Goal: Task Accomplishment & Management: Use online tool/utility

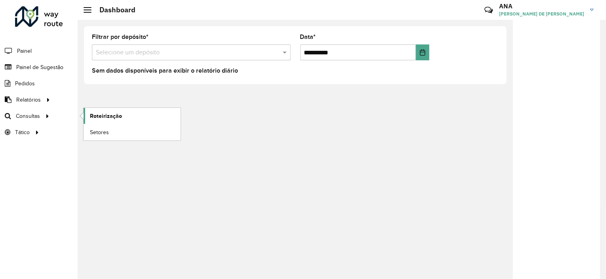
click at [103, 120] on link "Roteirização" at bounding box center [132, 116] width 97 height 16
click at [105, 131] on span "Setores" at bounding box center [99, 132] width 19 height 8
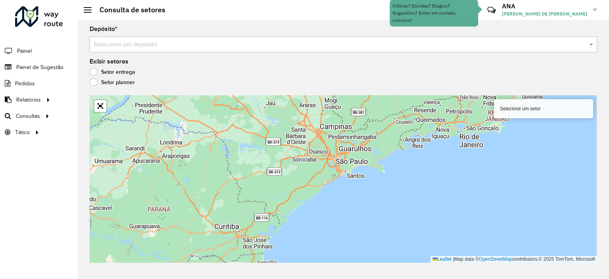
click at [177, 42] on input "text" at bounding box center [336, 45] width 484 height 10
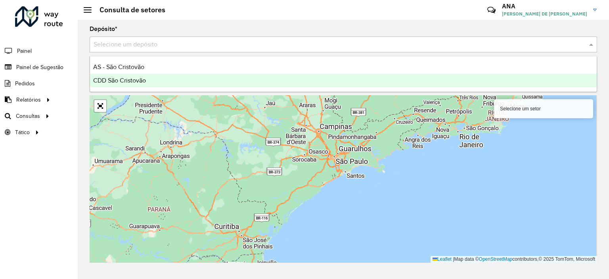
click at [152, 79] on div "CDD São Cristovão" at bounding box center [343, 80] width 507 height 13
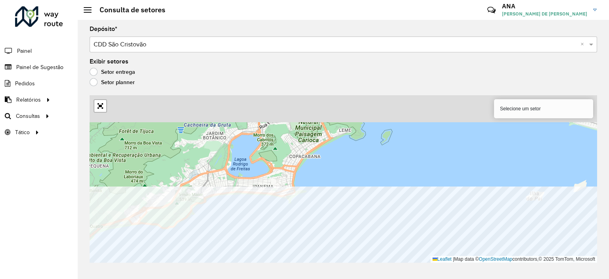
click at [253, 278] on html "Aguarde... Pop-up bloqueado! Seu navegador bloqueou automáticamente a abertura …" at bounding box center [304, 139] width 609 height 279
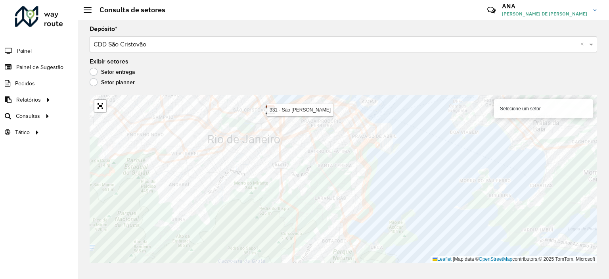
click at [127, 85] on label "Setor planner" at bounding box center [112, 82] width 45 height 8
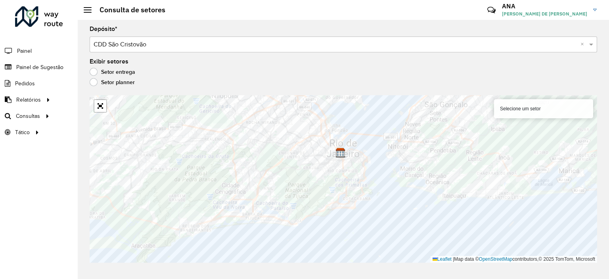
click at [121, 71] on label "Setor entrega" at bounding box center [113, 72] width 46 height 8
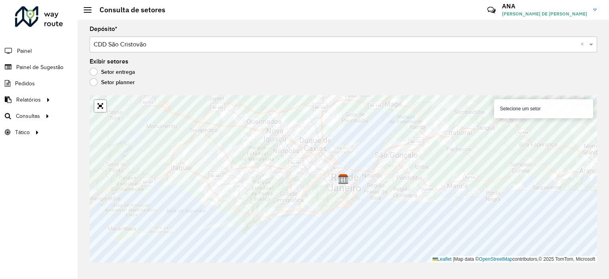
click at [520, 106] on div "Selecione um setor" at bounding box center [543, 108] width 99 height 19
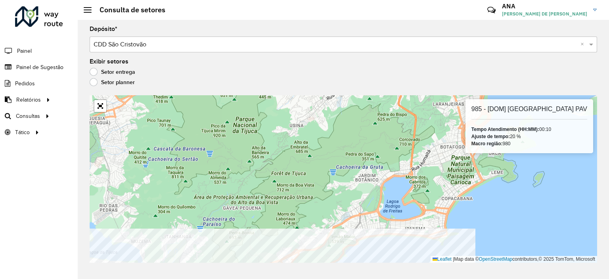
click at [228, 278] on html "Aguarde... Pop-up bloqueado! Seu navegador bloqueou automáticamente a abertura …" at bounding box center [304, 139] width 609 height 279
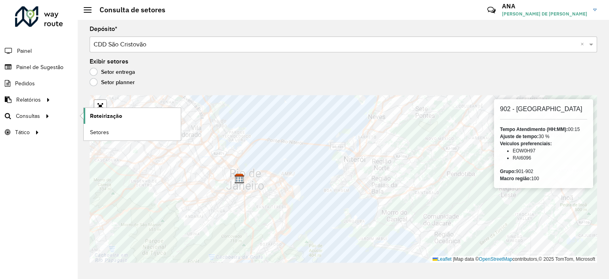
click at [104, 110] on link "Roteirização" at bounding box center [132, 116] width 97 height 16
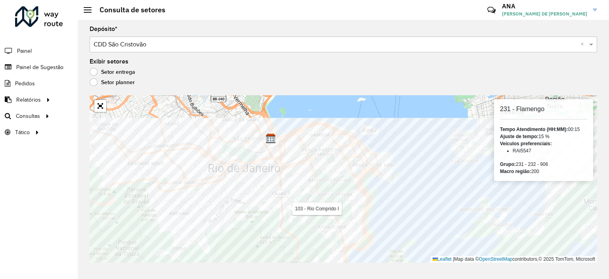
click at [269, 269] on div "Depósito * Selecione um depósito × CDD São Cristovão × Exibir setores Setor ent…" at bounding box center [343, 149] width 531 height 259
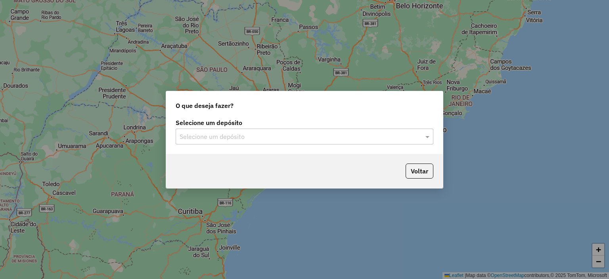
click at [315, 134] on input "text" at bounding box center [297, 137] width 234 height 10
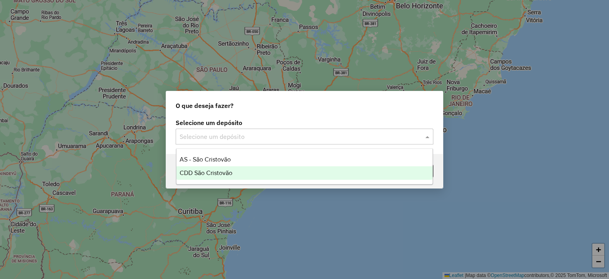
click at [260, 172] on div "CDD São Cristovão" at bounding box center [304, 172] width 256 height 13
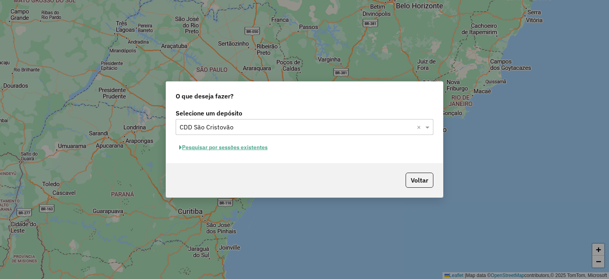
click at [246, 147] on button "Pesquisar por sessões existentes" at bounding box center [224, 147] width 96 height 12
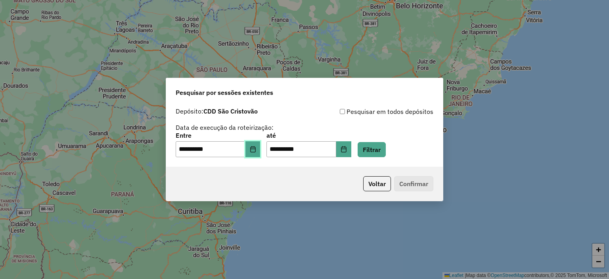
click at [256, 146] on icon "Choose Date" at bounding box center [253, 149] width 6 height 6
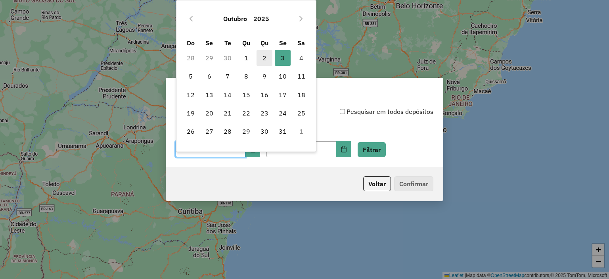
click at [266, 57] on span "2" at bounding box center [264, 58] width 16 height 16
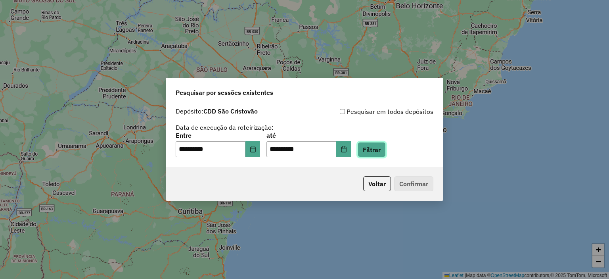
click at [386, 147] on button "Filtrar" at bounding box center [371, 149] width 28 height 15
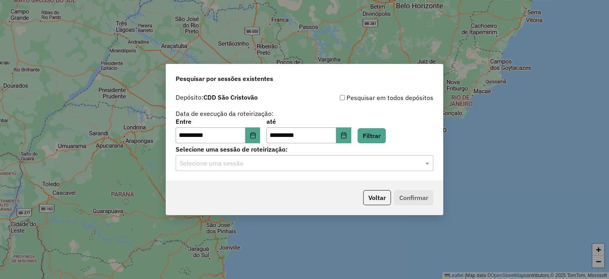
drag, startPoint x: 276, startPoint y: 164, endPoint x: 283, endPoint y: 161, distance: 7.1
click at [283, 161] on input "text" at bounding box center [297, 164] width 234 height 10
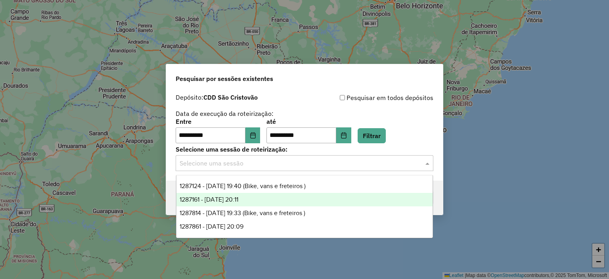
click at [238, 196] on span "1287161 - 02/10/2025 20:11" at bounding box center [209, 199] width 59 height 7
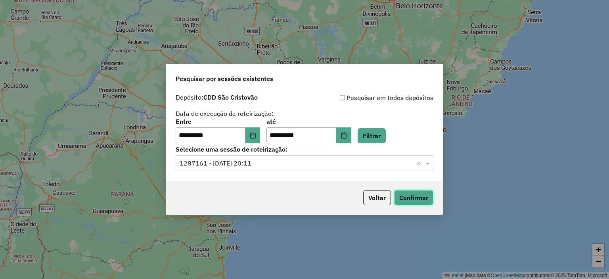
click at [411, 196] on button "Confirmar" at bounding box center [413, 197] width 39 height 15
click at [256, 132] on icon "Choose Date" at bounding box center [253, 135] width 6 height 6
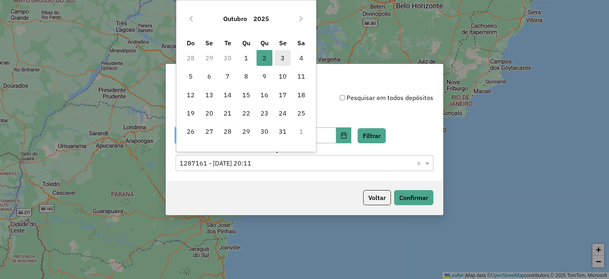
click at [285, 54] on span "3" at bounding box center [283, 58] width 16 height 16
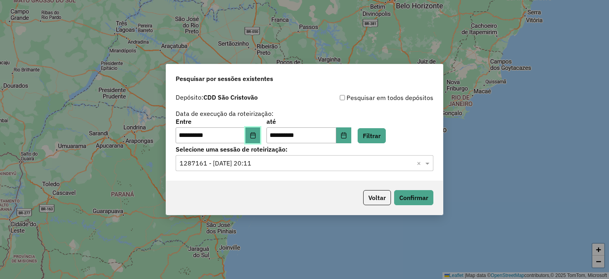
click at [258, 131] on button "Choose Date" at bounding box center [252, 135] width 15 height 16
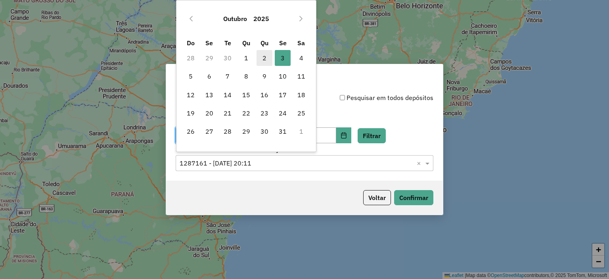
click at [268, 58] on span "2" at bounding box center [264, 58] width 16 height 16
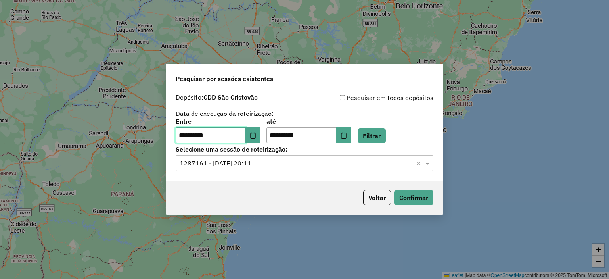
click at [268, 58] on span "2" at bounding box center [264, 58] width 16 height 16
click at [347, 137] on icon "Choose Date" at bounding box center [343, 135] width 6 height 6
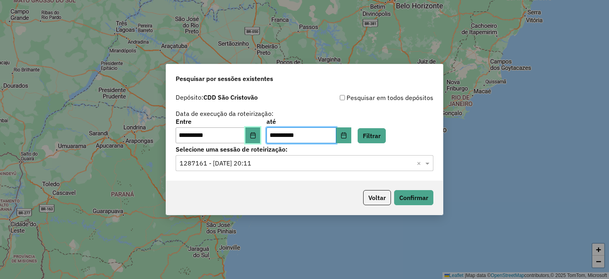
click at [252, 135] on button "Choose Date" at bounding box center [252, 135] width 15 height 16
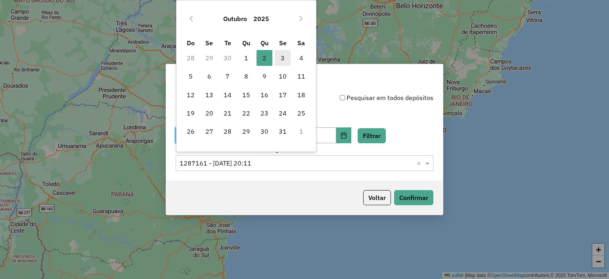
click at [284, 58] on span "3" at bounding box center [283, 58] width 16 height 16
type input "**********"
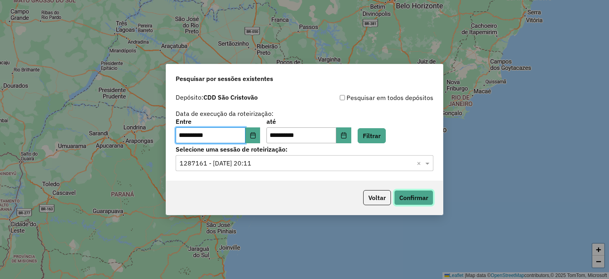
click at [409, 199] on button "Confirmar" at bounding box center [413, 197] width 39 height 15
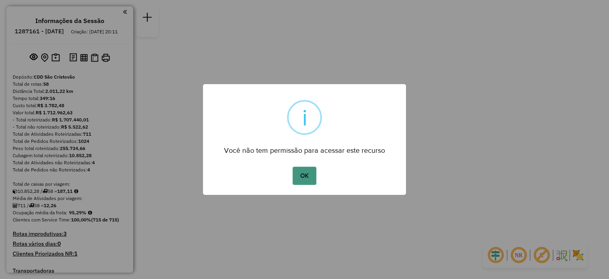
click at [306, 174] on button "OK" at bounding box center [303, 175] width 23 height 18
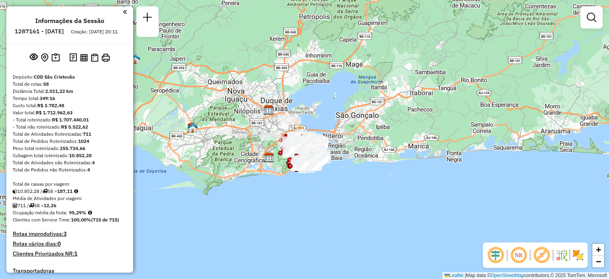
click at [124, 12] on div "Informações da Sessão 1287161 - 02/10/2025 Criação: 01/10/2025 20:11 Depósito: …" at bounding box center [69, 139] width 127 height 266
click at [123, 13] on em at bounding box center [125, 11] width 4 height 7
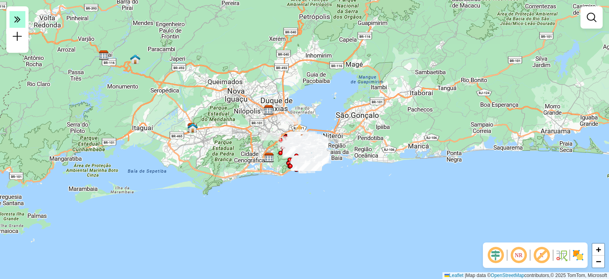
click at [17, 25] on icon at bounding box center [17, 18] width 6 height 11
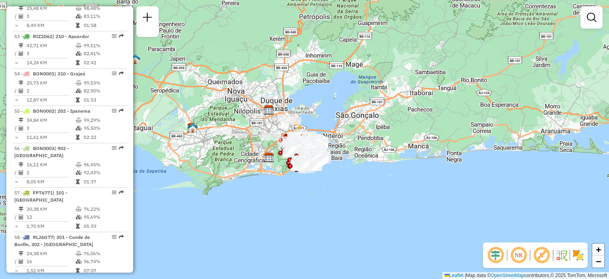
scroll to position [2762, 0]
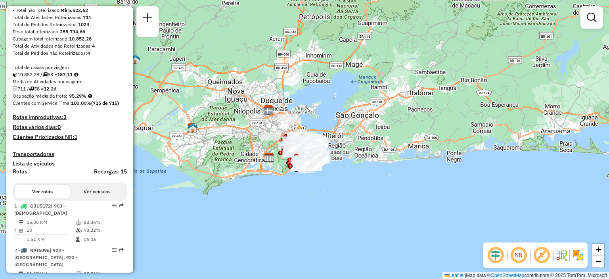
scroll to position [101, 0]
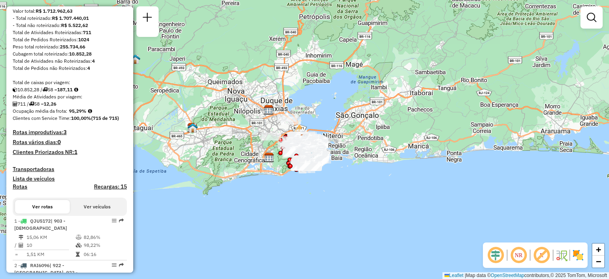
type input "*****"
click at [98, 210] on button "Ver veículos" at bounding box center [97, 206] width 55 height 13
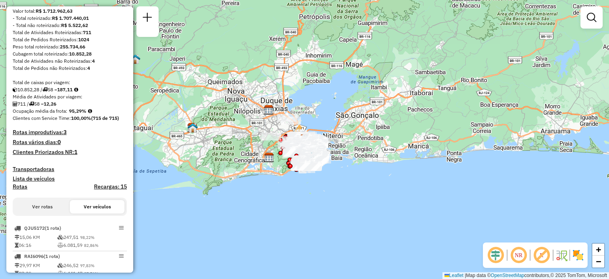
click at [110, 209] on button "Ver veículos" at bounding box center [97, 206] width 55 height 13
click at [87, 207] on button "Ver veículos" at bounding box center [97, 206] width 55 height 13
click at [91, 209] on button "Ver veículos" at bounding box center [97, 206] width 55 height 13
click at [133, 39] on div "Janela de atendimento Grade de atendimento Capacidade Transportadoras Veículos …" at bounding box center [304, 139] width 609 height 279
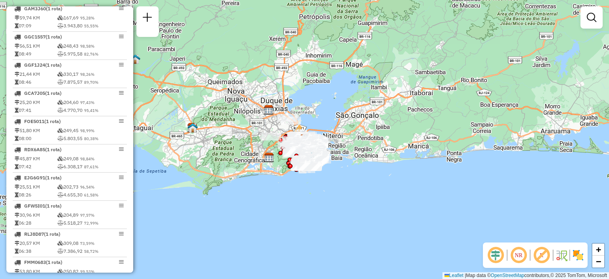
scroll to position [661, 0]
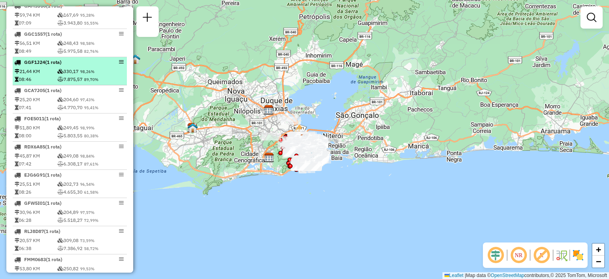
click at [71, 83] on td "7.875,57 89,70%" at bounding box center [91, 79] width 68 height 8
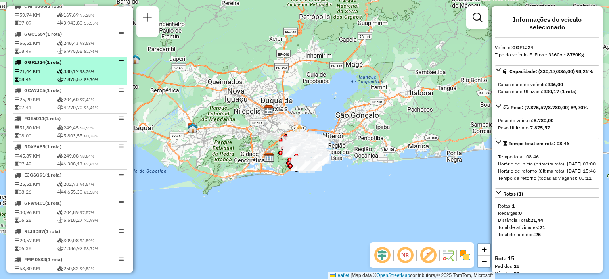
click at [119, 64] on em at bounding box center [121, 61] width 5 height 5
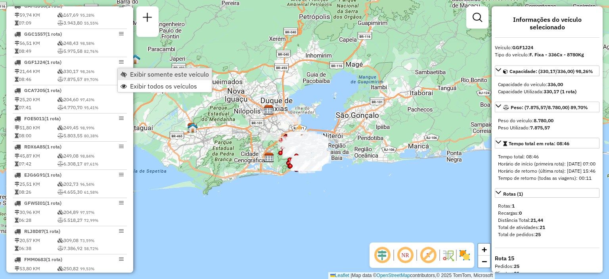
click at [133, 71] on span "Exibir somente este veículo" at bounding box center [169, 74] width 79 height 6
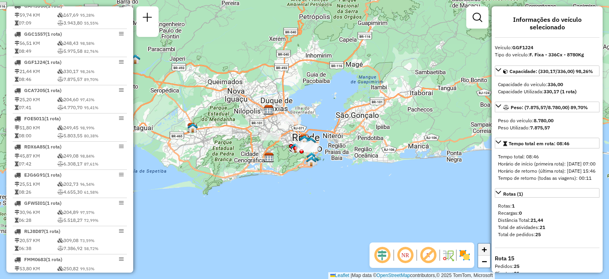
click at [485, 252] on span "+" at bounding box center [484, 249] width 5 height 10
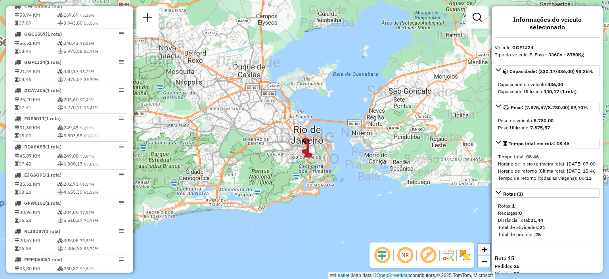
click at [485, 252] on span "+" at bounding box center [484, 249] width 5 height 10
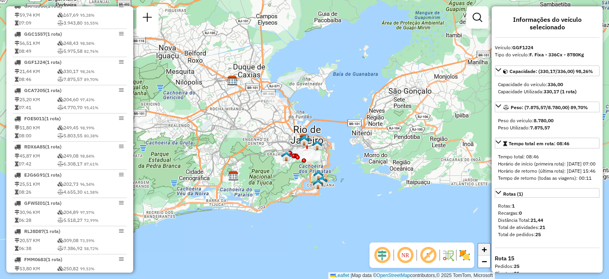
click at [485, 252] on span "+" at bounding box center [484, 249] width 5 height 10
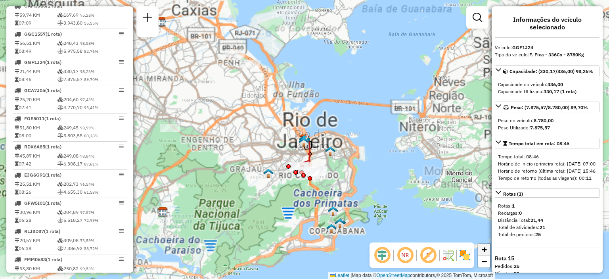
click at [485, 252] on span "+" at bounding box center [484, 249] width 5 height 10
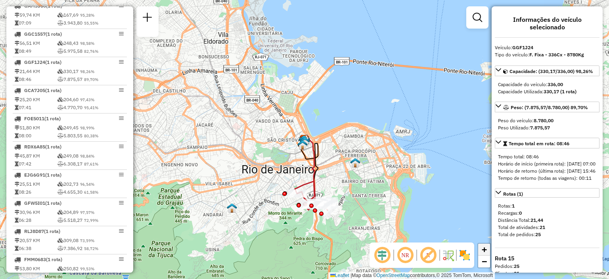
click at [485, 252] on span "+" at bounding box center [484, 249] width 5 height 10
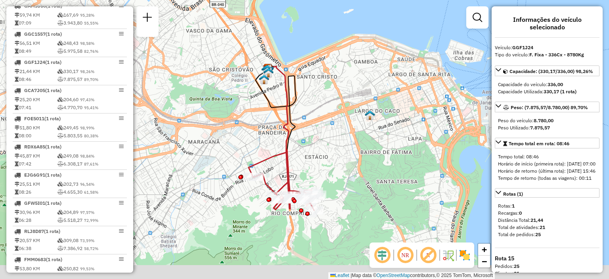
drag, startPoint x: 371, startPoint y: 184, endPoint x: 336, endPoint y: 124, distance: 69.4
click at [336, 124] on div "Janela de atendimento Grade de atendimento Capacidade Transportadoras Veículos …" at bounding box center [304, 139] width 609 height 279
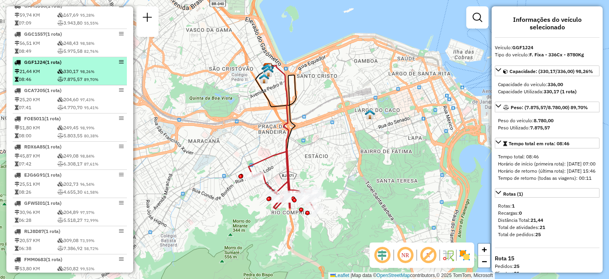
click at [96, 66] on div "GGF1J24 (1 Rota)" at bounding box center [69, 62] width 111 height 7
click at [119, 64] on em at bounding box center [121, 61] width 5 height 5
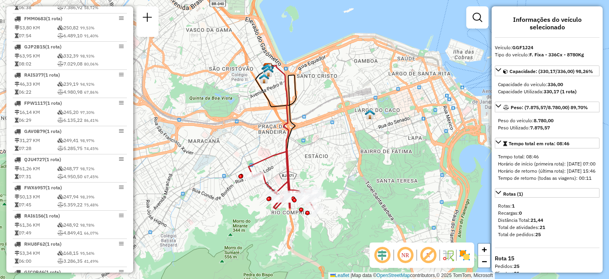
scroll to position [904, 0]
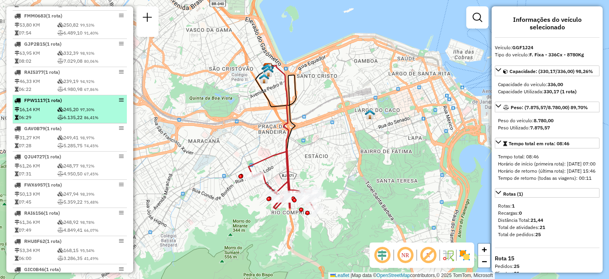
click at [54, 113] on td "16,14 KM" at bounding box center [35, 109] width 43 height 8
click at [119, 102] on em at bounding box center [121, 99] width 5 height 5
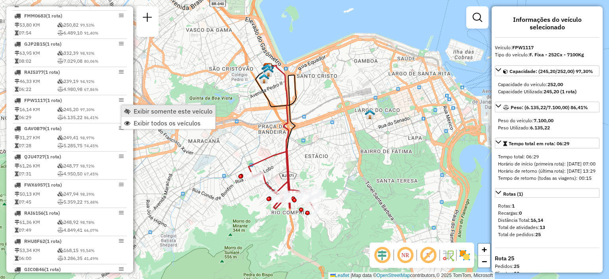
click at [134, 111] on span "Exibir somente este veículo" at bounding box center [173, 111] width 79 height 6
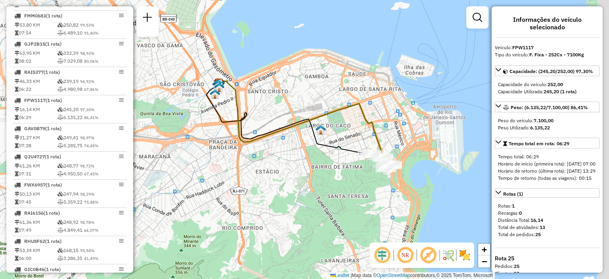
drag, startPoint x: 464, startPoint y: 179, endPoint x: 415, endPoint y: 194, distance: 51.5
click at [415, 194] on div "Janela de atendimento Grade de atendimento Capacidade Transportadoras Veículos …" at bounding box center [304, 139] width 609 height 279
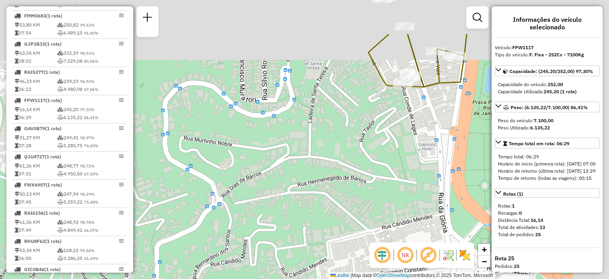
drag, startPoint x: 425, startPoint y: 85, endPoint x: 295, endPoint y: 205, distance: 176.7
click at [295, 205] on div "Janela de atendimento Grade de atendimento Capacidade Transportadoras Veículos …" at bounding box center [304, 139] width 609 height 279
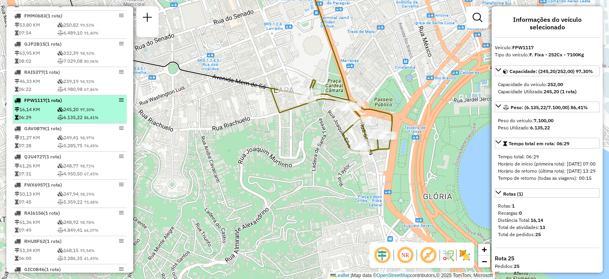
click at [119, 102] on em at bounding box center [121, 99] width 5 height 5
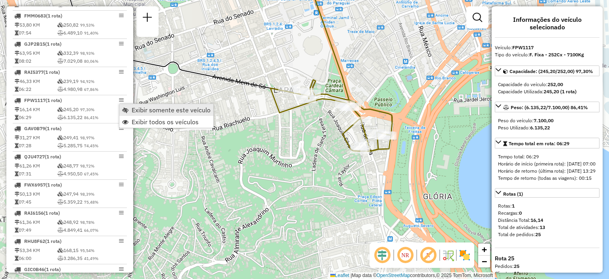
click at [139, 107] on span "Exibir somente este veículo" at bounding box center [171, 110] width 79 height 6
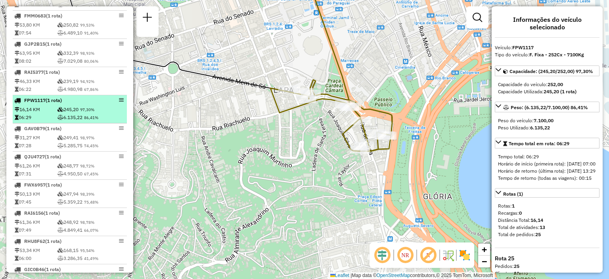
click at [65, 111] on td "245,20 97,30%" at bounding box center [91, 109] width 68 height 8
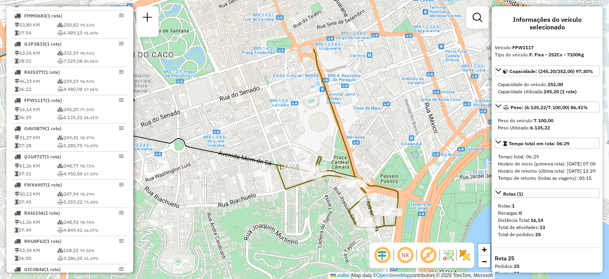
drag, startPoint x: 602, startPoint y: 91, endPoint x: 608, endPoint y: 168, distance: 76.7
click at [608, 168] on div "Janela de atendimento Grade de atendimento Capacidade Transportadoras Veículos …" at bounding box center [304, 139] width 609 height 279
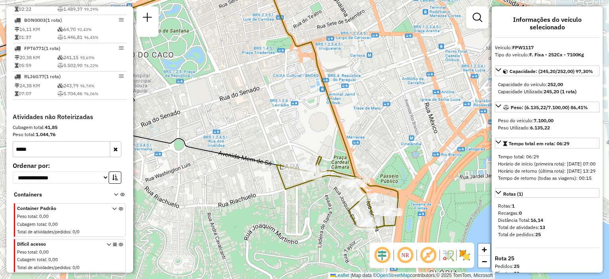
scroll to position [10, 0]
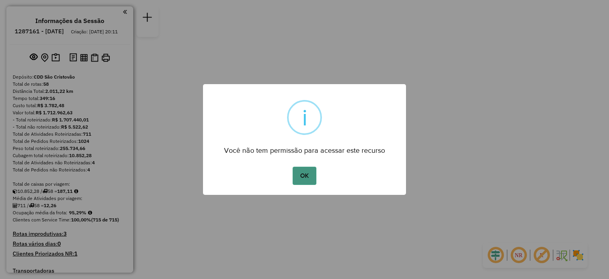
click at [305, 171] on button "OK" at bounding box center [303, 175] width 23 height 18
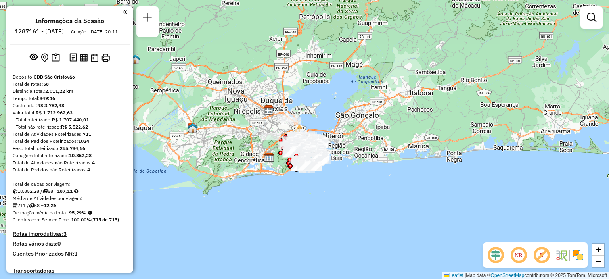
click at [130, 151] on div "Informações da Sessão 1287161 - 02/10/2025 Criação: 01/10/2025 20:11 Depósito: …" at bounding box center [69, 139] width 127 height 266
click at [133, 153] on div "Janela de atendimento Grade de atendimento Capacidade Transportadoras Veículos …" at bounding box center [304, 139] width 609 height 279
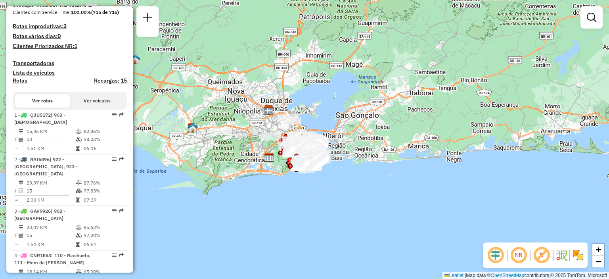
scroll to position [211, 0]
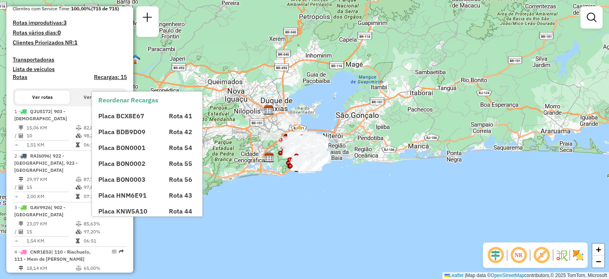
click at [97, 101] on div "Reordenar Recargas Placa BCX8E67 Rota 41 Placa BDB9D09 Rota 42 Placa BON0001 Ro…" at bounding box center [147, 222] width 110 height 261
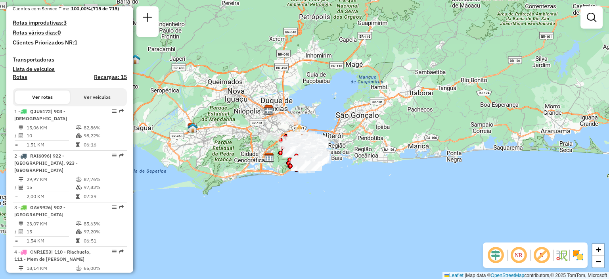
click at [76, 102] on button "Ver veículos" at bounding box center [97, 96] width 55 height 13
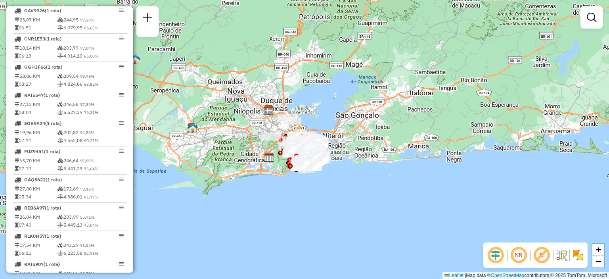
scroll to position [0, 0]
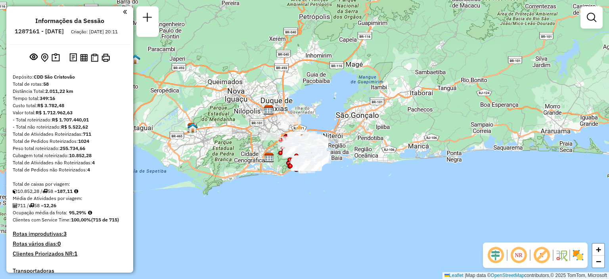
click at [120, 14] on div at bounding box center [68, 11] width 117 height 11
click at [123, 11] on em at bounding box center [125, 11] width 4 height 7
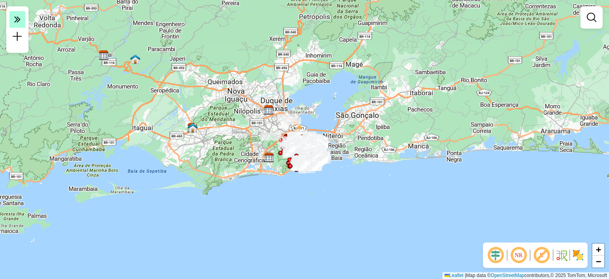
click at [18, 18] on icon at bounding box center [17, 18] width 6 height 11
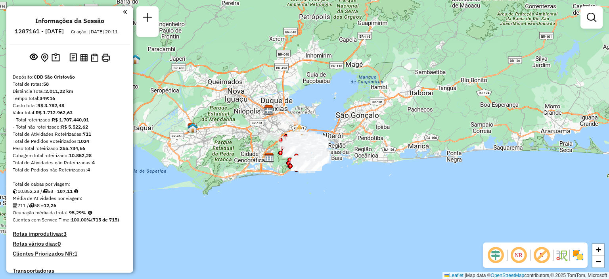
click at [120, 12] on div at bounding box center [68, 11] width 117 height 11
click at [123, 11] on em at bounding box center [125, 11] width 4 height 7
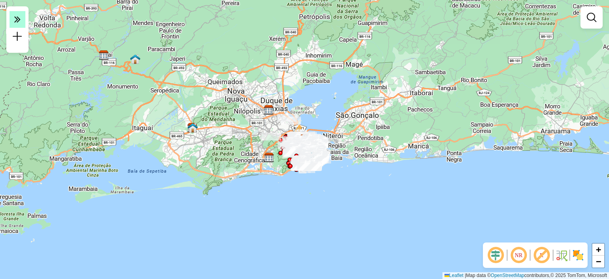
click at [21, 16] on em at bounding box center [18, 19] width 16 height 17
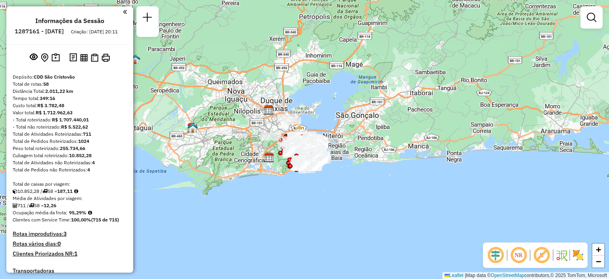
click at [126, 15] on div "Informações da Sessão 1287161 - 02/10/2025 Criação: 01/10/2025 20:11 Depósito: …" at bounding box center [69, 139] width 127 height 266
click at [123, 13] on em at bounding box center [125, 11] width 4 height 7
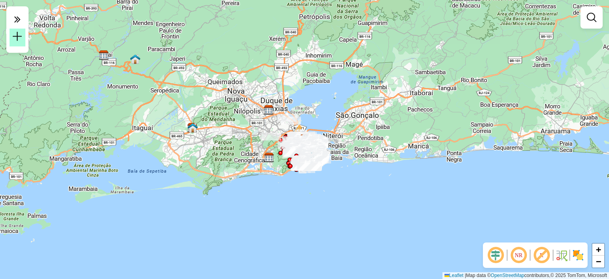
click at [17, 38] on em at bounding box center [18, 37] width 10 height 10
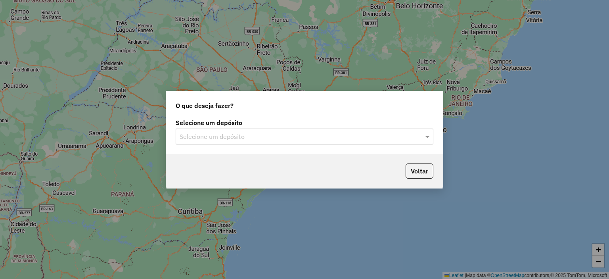
click at [254, 139] on input "text" at bounding box center [297, 137] width 234 height 10
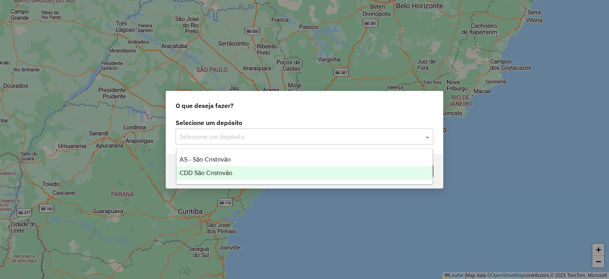
click at [229, 170] on span "CDD São Cristovão" at bounding box center [206, 172] width 53 height 7
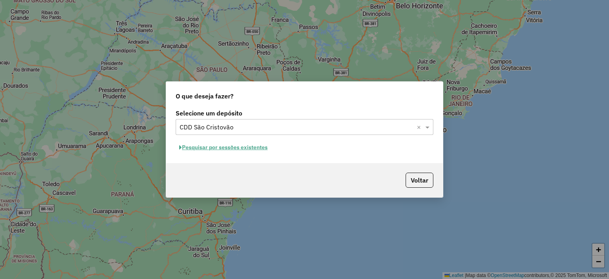
click at [253, 147] on button "Pesquisar por sessões existentes" at bounding box center [224, 147] width 96 height 12
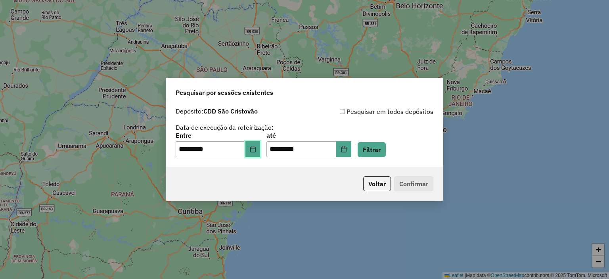
click at [255, 146] on icon "Choose Date" at bounding box center [253, 149] width 6 height 6
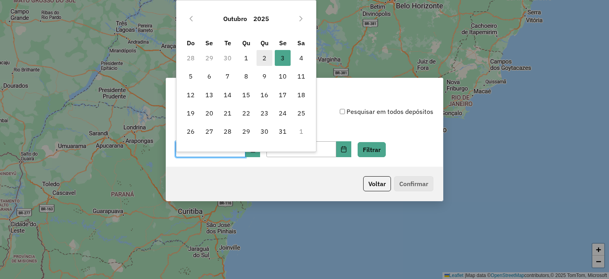
click at [268, 59] on span "2" at bounding box center [264, 58] width 16 height 16
type input "**********"
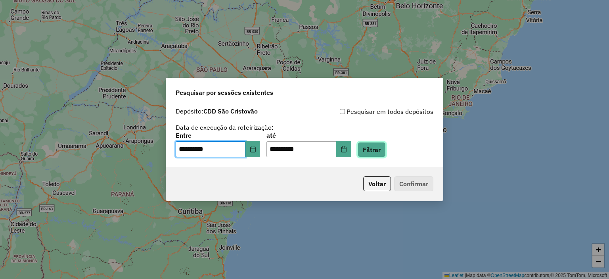
click at [374, 150] on button "Filtrar" at bounding box center [371, 149] width 28 height 15
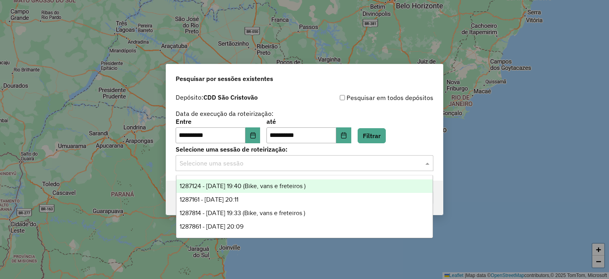
click at [262, 161] on input "text" at bounding box center [297, 164] width 234 height 10
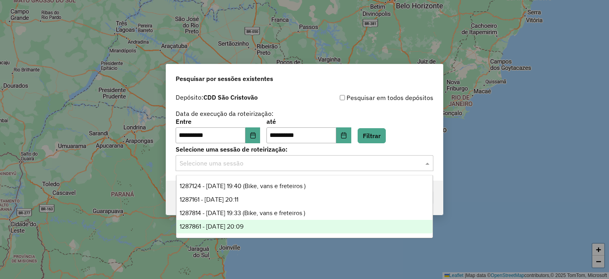
click at [235, 225] on span "1287861 - 03/10/2025 20:09" at bounding box center [212, 226] width 64 height 7
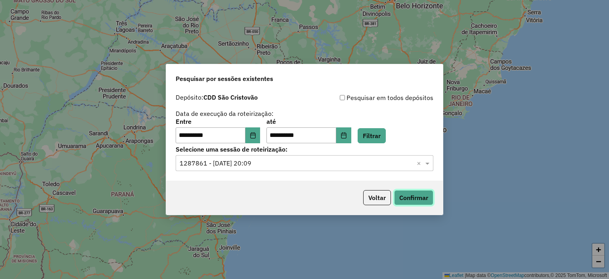
click at [415, 199] on button "Confirmar" at bounding box center [413, 197] width 39 height 15
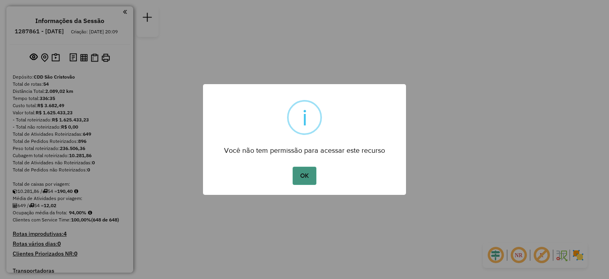
click at [303, 168] on button "OK" at bounding box center [303, 175] width 23 height 18
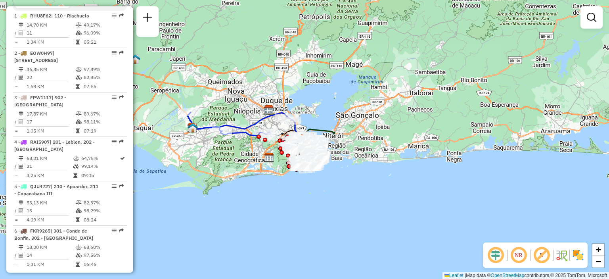
scroll to position [346, 0]
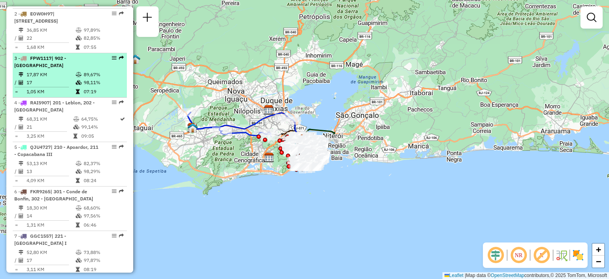
click at [66, 64] on span "| 902 - [GEOGRAPHIC_DATA]" at bounding box center [40, 61] width 52 height 13
select select "**********"
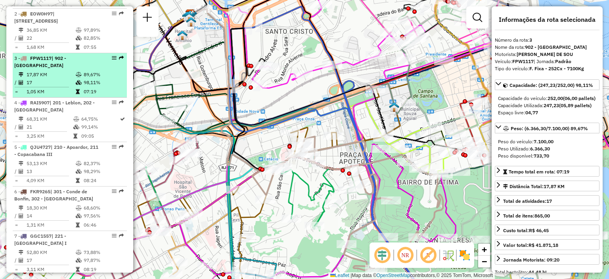
click at [112, 60] on em at bounding box center [114, 57] width 5 height 5
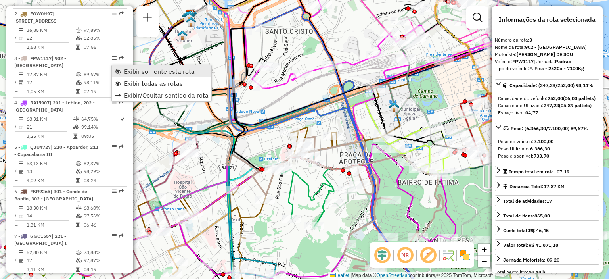
click at [122, 70] on link "Exibir somente esta rota" at bounding box center [161, 71] width 99 height 12
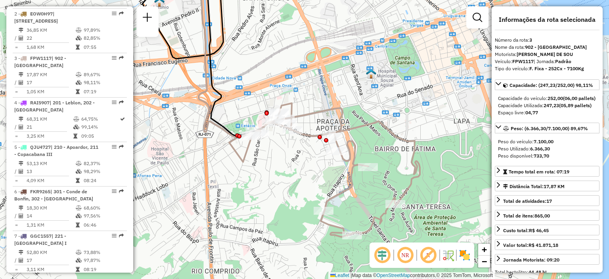
drag, startPoint x: 386, startPoint y: 147, endPoint x: 363, endPoint y: 113, distance: 40.5
click at [363, 113] on div "Janela de atendimento Grade de atendimento Capacidade Transportadoras Veículos …" at bounding box center [304, 139] width 609 height 279
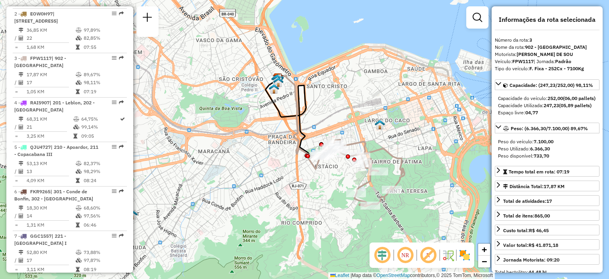
drag, startPoint x: 385, startPoint y: 92, endPoint x: 401, endPoint y: 122, distance: 34.0
click at [401, 122] on div "Janela de atendimento Grade de atendimento Capacidade Transportadoras Veículos …" at bounding box center [304, 139] width 609 height 279
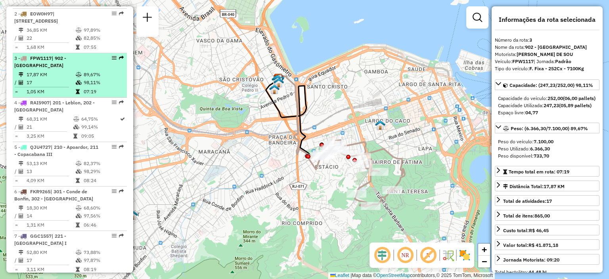
click at [112, 60] on em at bounding box center [114, 57] width 5 height 5
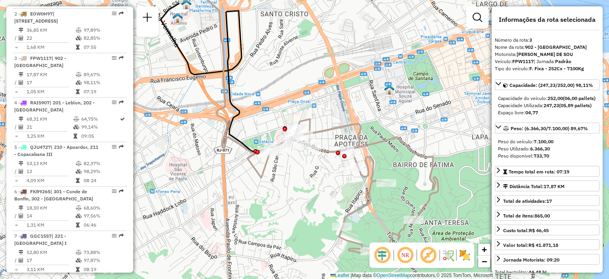
drag, startPoint x: 369, startPoint y: 96, endPoint x: 365, endPoint y: 78, distance: 18.8
click at [365, 78] on div "Janela de atendimento Grade de atendimento Capacidade Transportadoras Veículos …" at bounding box center [304, 139] width 609 height 279
